Goal: Check status

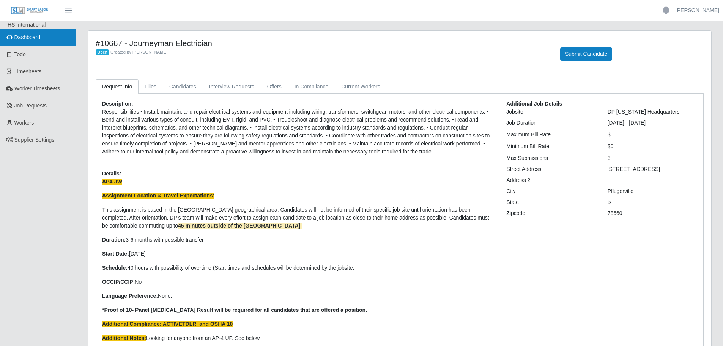
click at [20, 39] on span "Dashboard" at bounding box center [27, 37] width 26 height 6
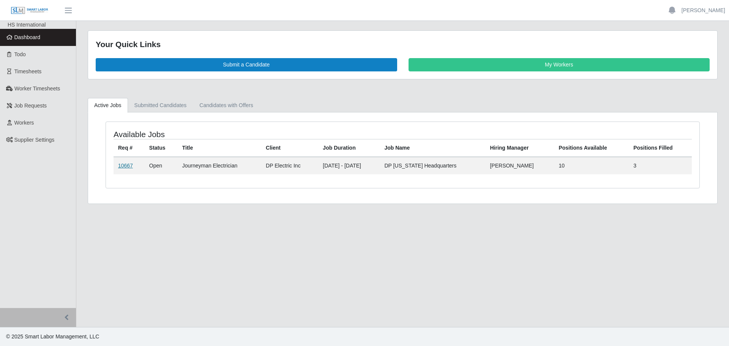
click at [122, 165] on link "10667" at bounding box center [125, 165] width 15 height 6
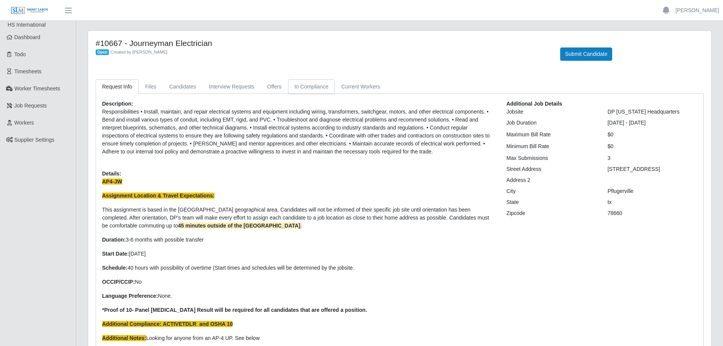
click at [302, 88] on link "In Compliance" at bounding box center [311, 86] width 47 height 15
